Goal: Navigation & Orientation: Find specific page/section

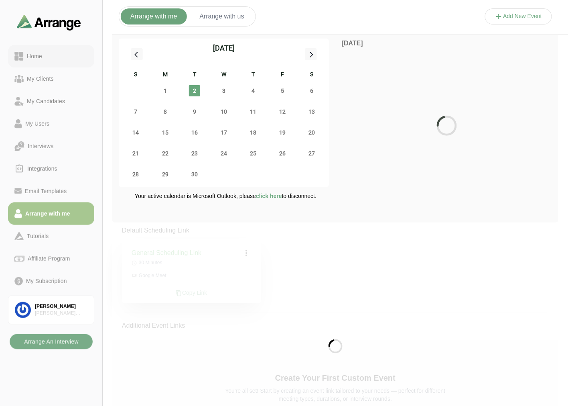
click at [39, 55] on div "Home" at bounding box center [35, 56] width 22 height 10
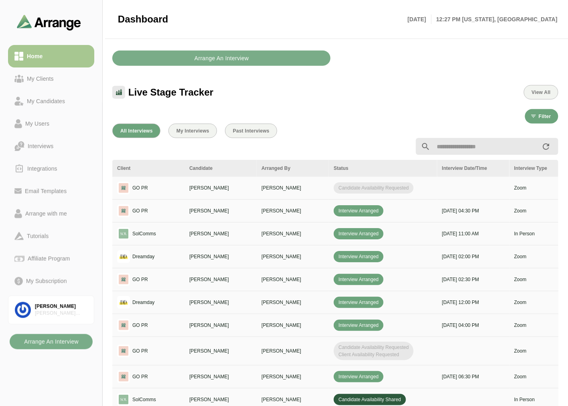
scroll to position [223, 0]
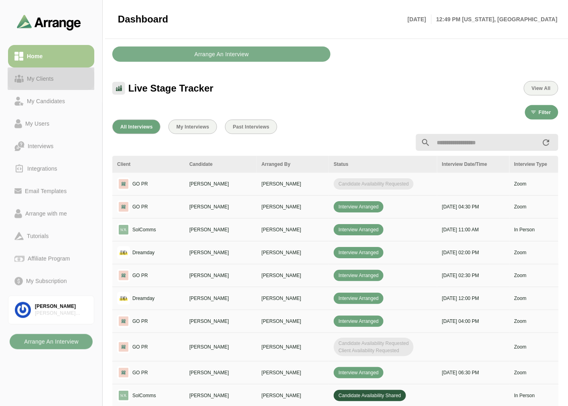
click at [47, 85] on link "My Clients" at bounding box center [51, 78] width 86 height 22
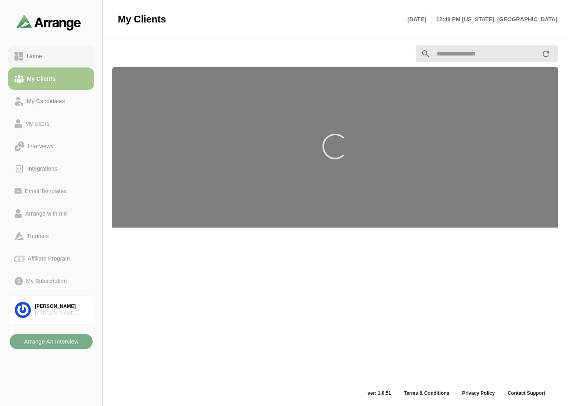
scroll to position [2, 0]
click at [53, 63] on link "Home" at bounding box center [51, 56] width 86 height 22
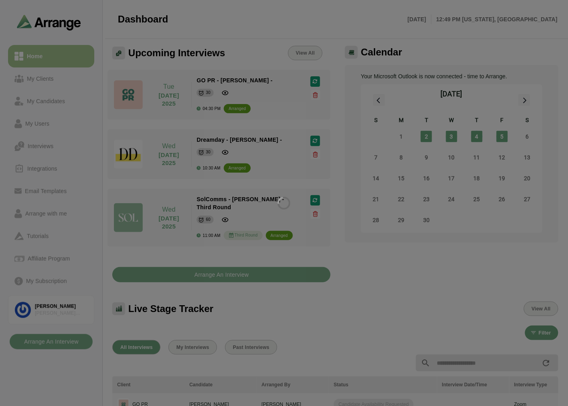
scroll to position [92, 0]
